Goal: Task Accomplishment & Management: Manage account settings

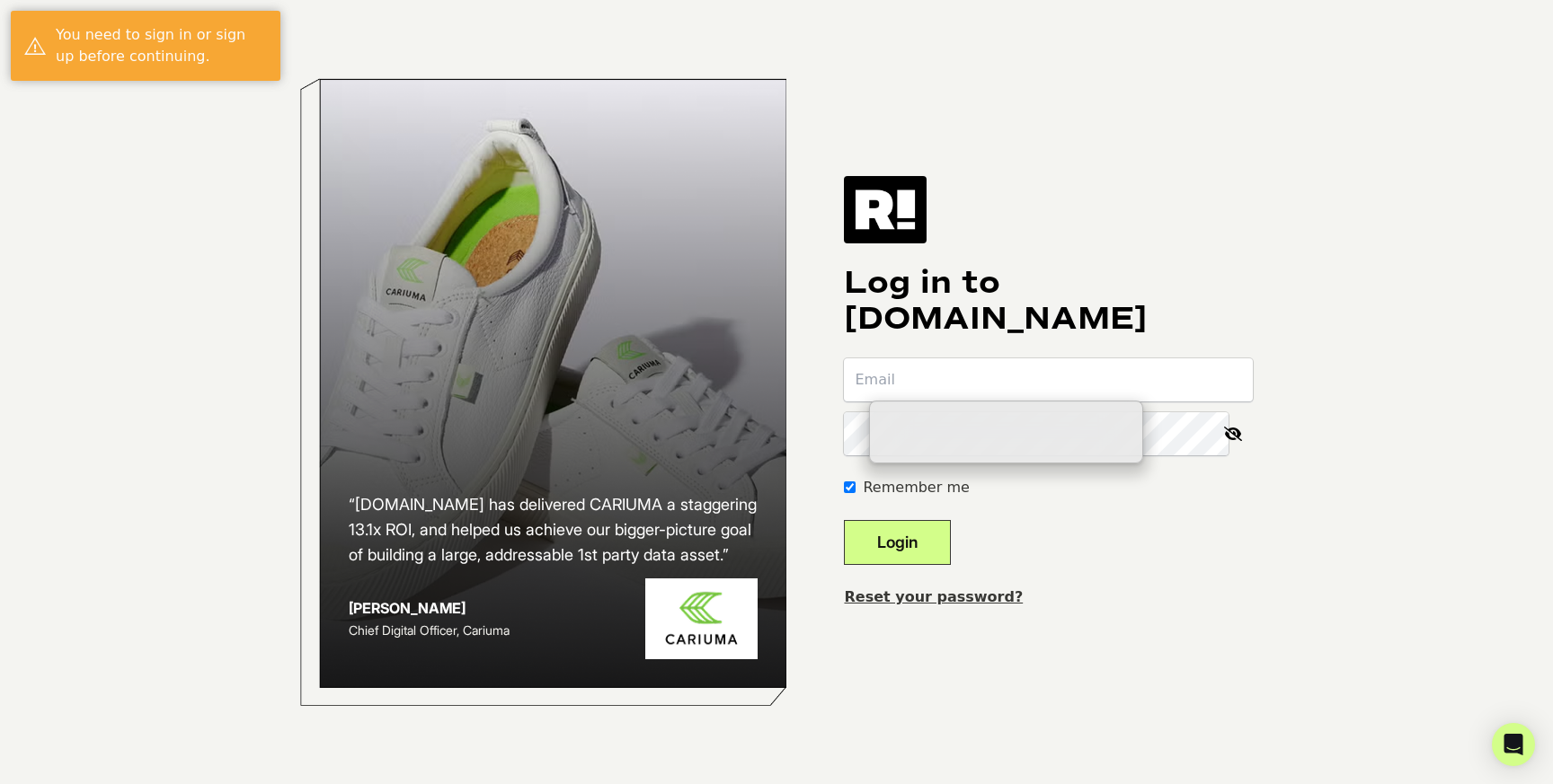
click at [1165, 391] on input "email" at bounding box center [1048, 379] width 409 height 44
click at [1141, 373] on input "email" at bounding box center [1048, 379] width 409 height 44
click at [1173, 549] on form "Remember me Login" at bounding box center [1048, 461] width 409 height 206
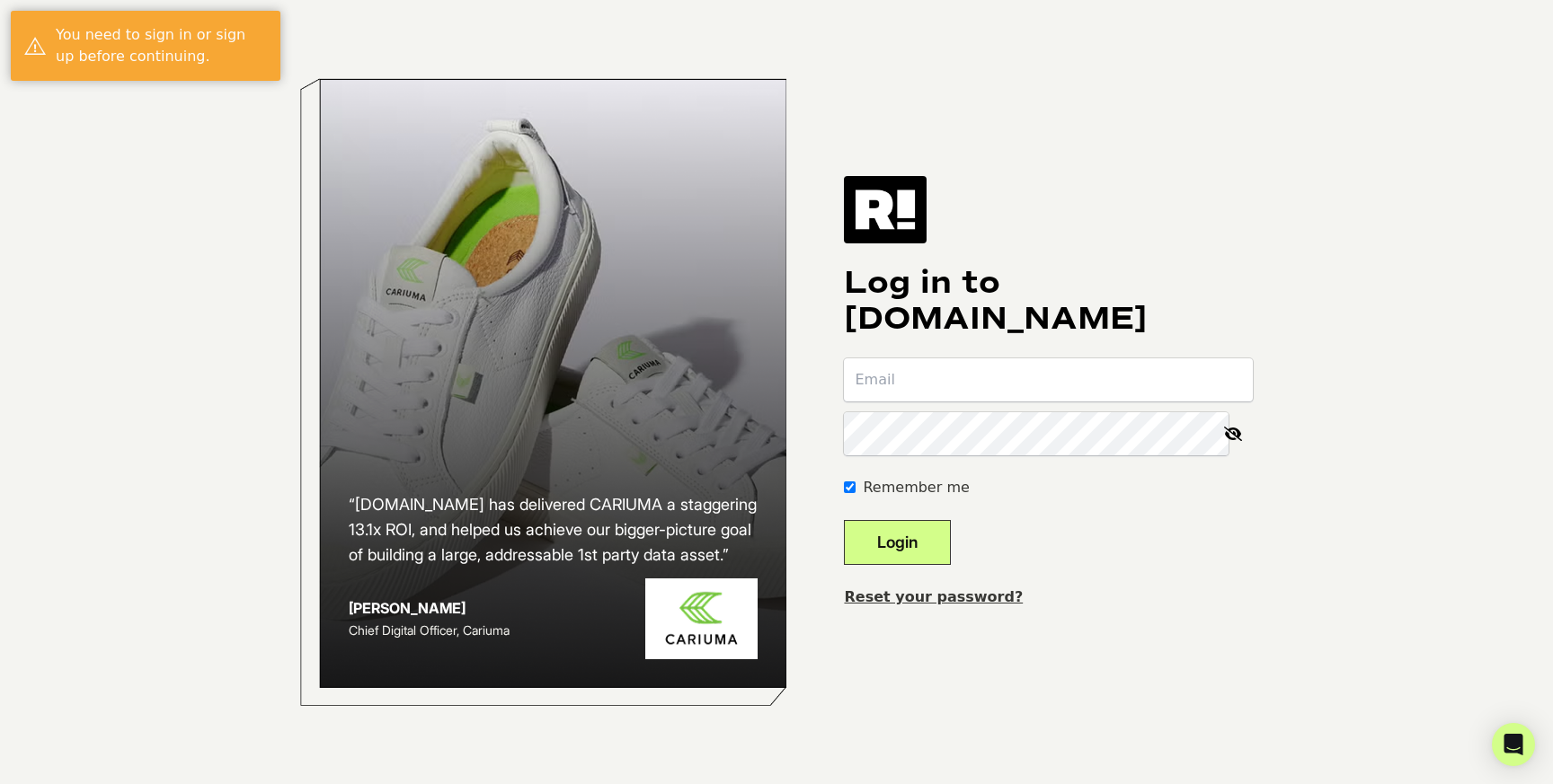
click at [1025, 403] on form "Remember me Login" at bounding box center [1048, 461] width 409 height 206
click at [1025, 386] on input "email" at bounding box center [1048, 379] width 409 height 44
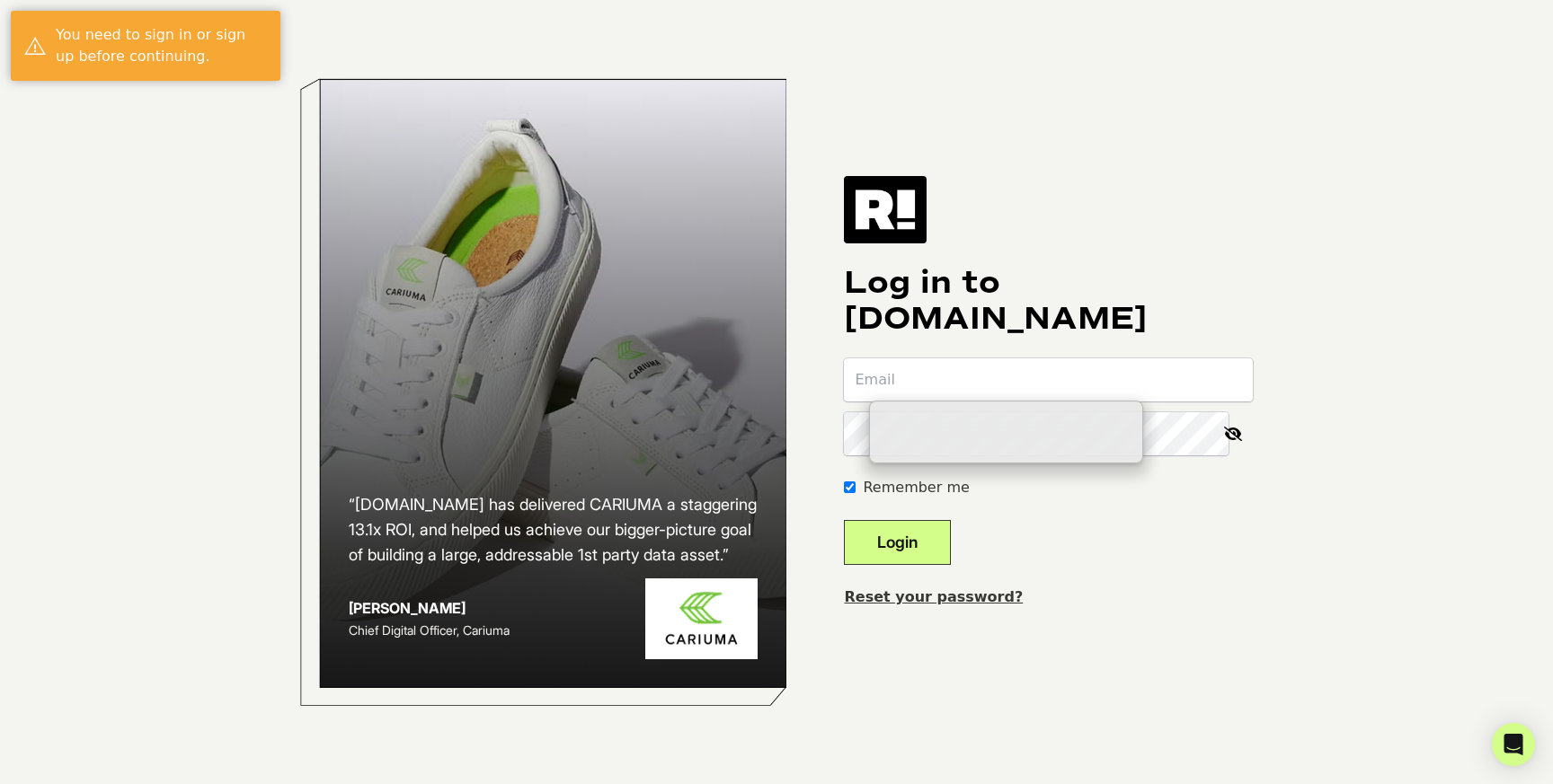
type input "aaron@aaronmillerlaw.com"
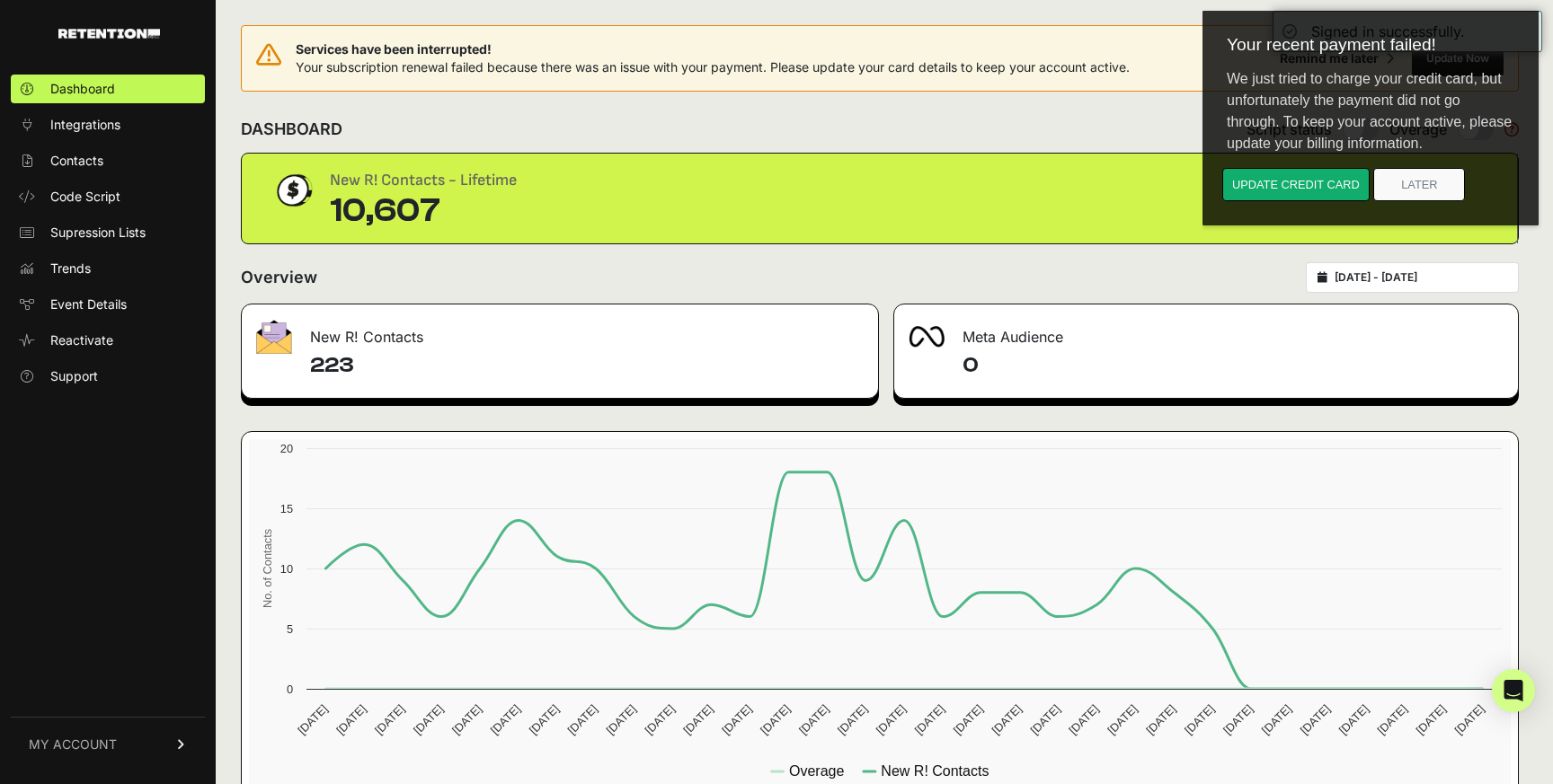
click at [868, 100] on div "Services have been interrupted! Your subscription renewal failed because there …" at bounding box center [880, 66] width 1278 height 81
click at [951, 96] on div "Services have been interrupted! Your subscription renewal failed because there …" at bounding box center [880, 66] width 1278 height 81
click at [953, 131] on div "DASHBOARD Script status Overage" at bounding box center [880, 130] width 1278 height 46
click at [1292, 180] on button "Update credit card" at bounding box center [1295, 185] width 147 height 33
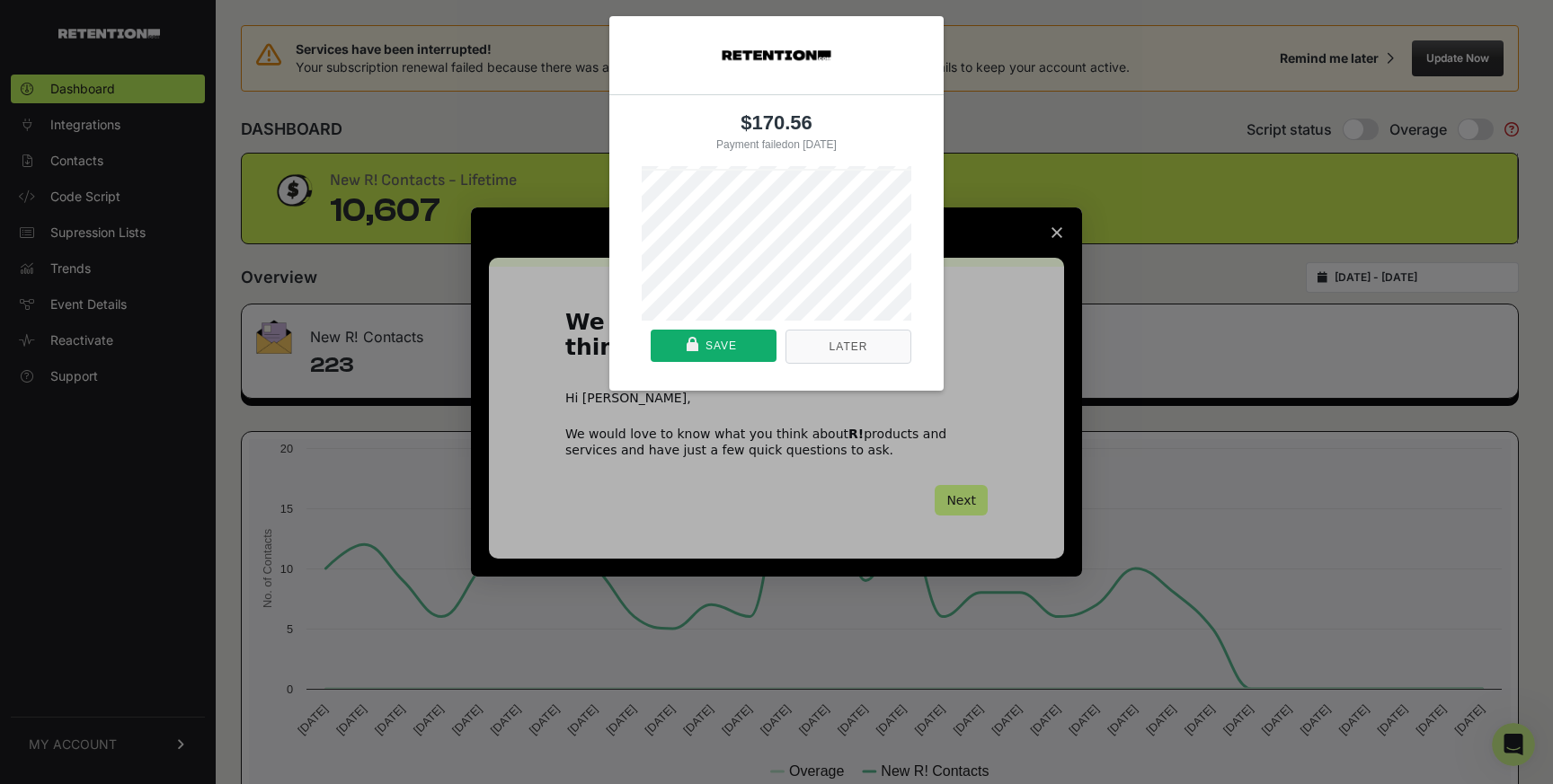
click at [881, 358] on button "Later" at bounding box center [848, 347] width 126 height 34
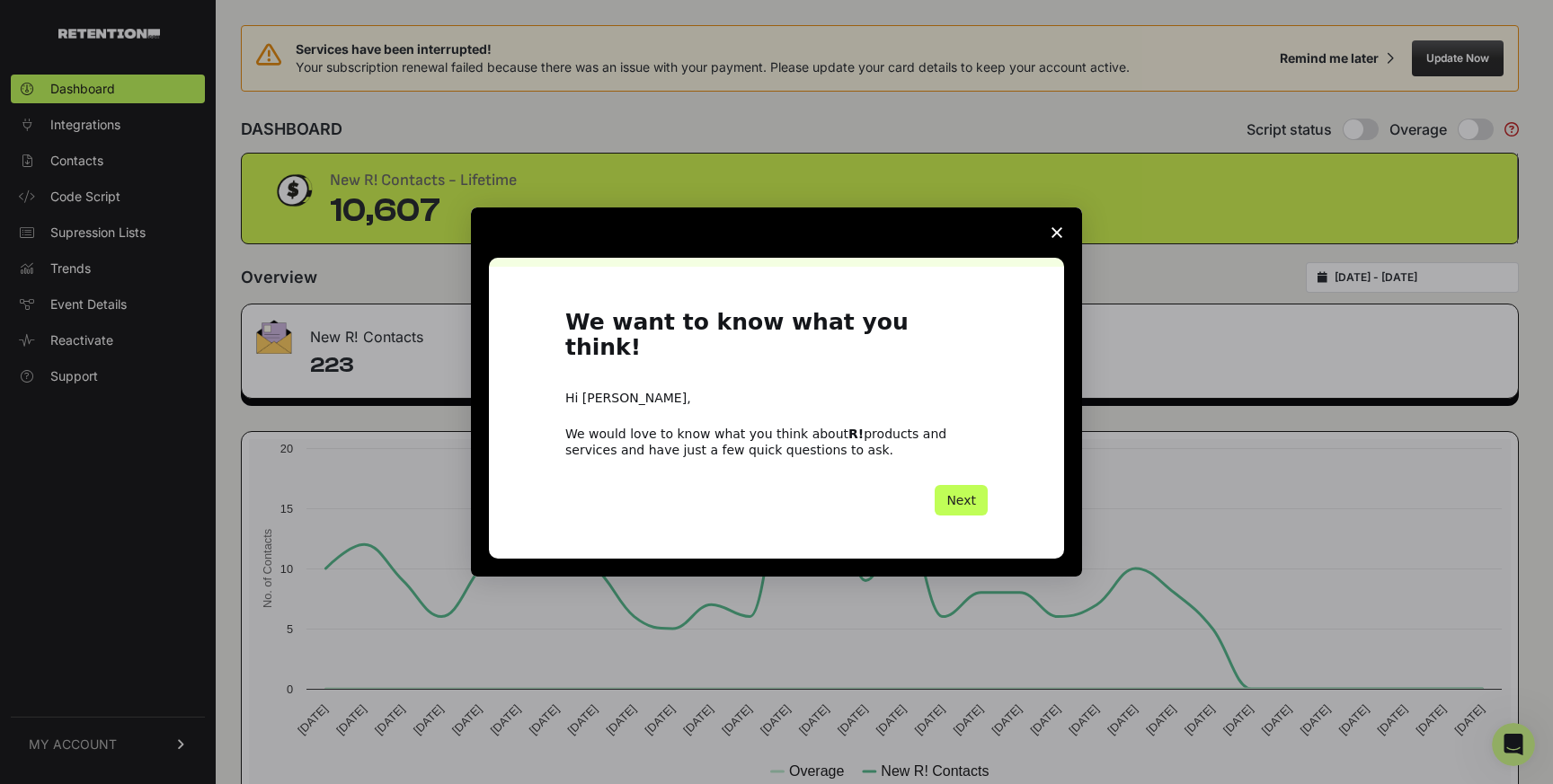
click at [958, 489] on button "Next" at bounding box center [960, 500] width 53 height 31
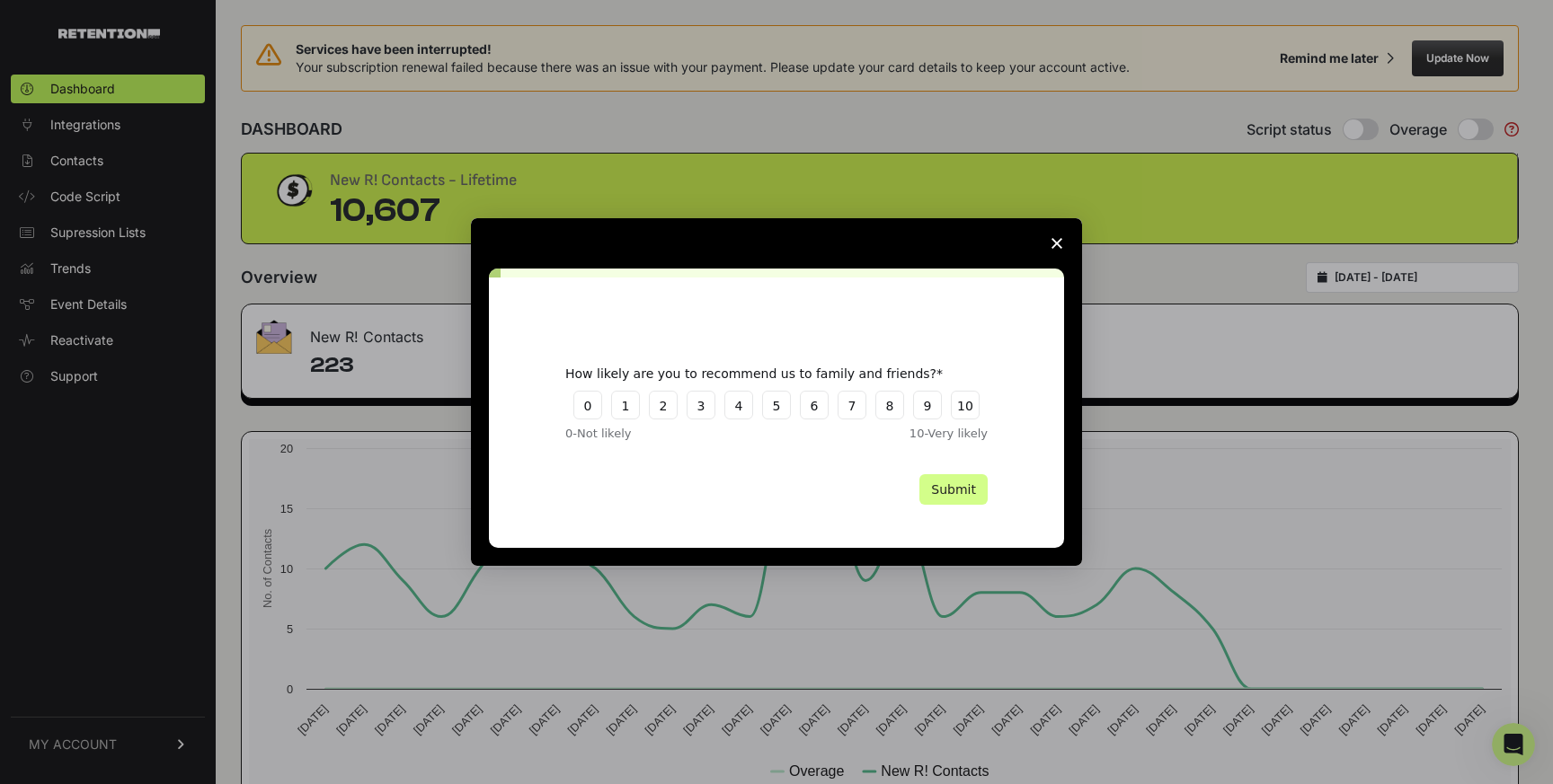
click at [1403, 229] on div "Intercom messenger" at bounding box center [776, 392] width 1553 height 784
click at [1058, 238] on icon "Close survey" at bounding box center [1056, 243] width 11 height 11
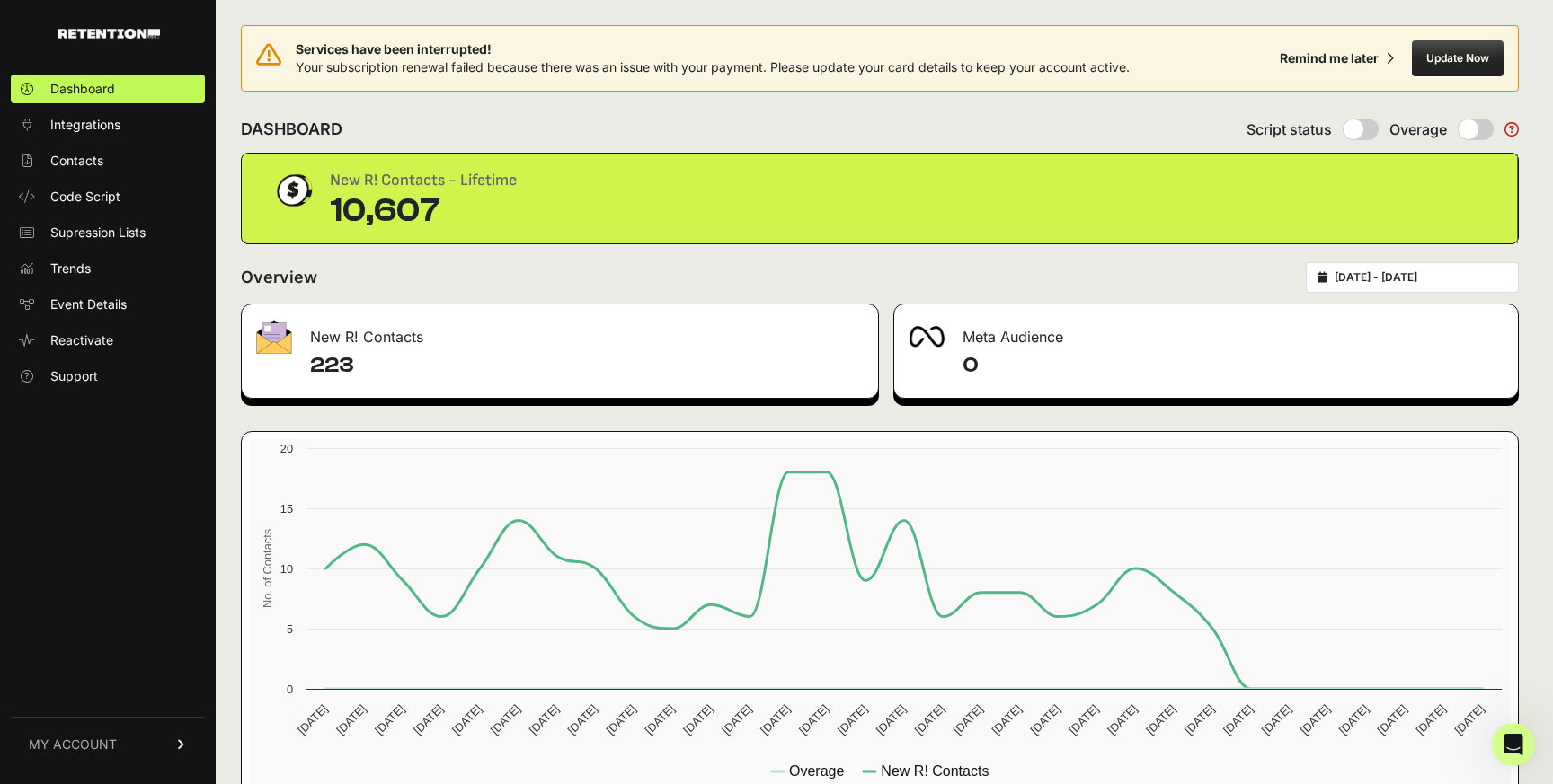
click at [1443, 58] on button "Update Now" at bounding box center [1457, 58] width 92 height 36
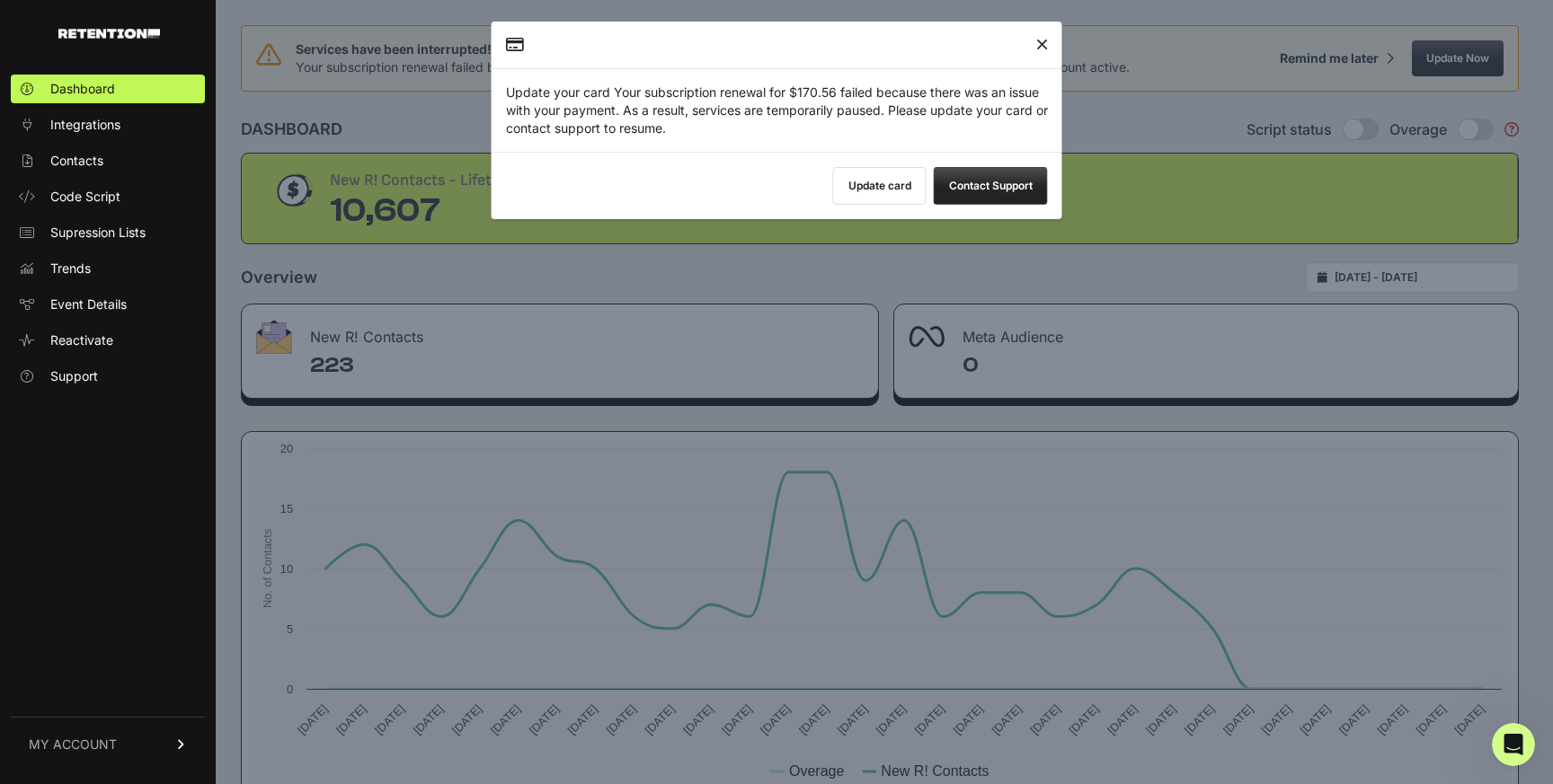
click at [884, 185] on button "Update card" at bounding box center [879, 186] width 94 height 38
